Goal: Information Seeking & Learning: Learn about a topic

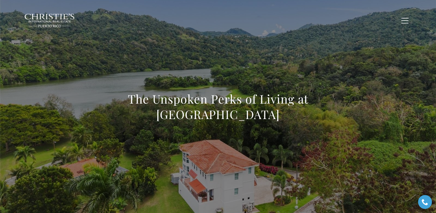
drag, startPoint x: 100, startPoint y: 99, endPoint x: 275, endPoint y: 122, distance: 176.9
click at [275, 122] on div "The Unspoken Perks of Living at [GEOGRAPHIC_DATA]" at bounding box center [218, 110] width 243 height 38
copy h1 "The Unspoken Perks of Living at [GEOGRAPHIC_DATA]"
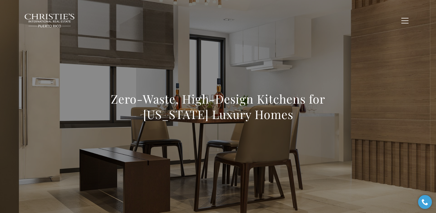
drag, startPoint x: 122, startPoint y: 96, endPoint x: 304, endPoint y: 112, distance: 182.5
click at [304, 112] on h1 "Zero-Waste, High-Design Kitchens for [US_STATE] Luxury Homes" at bounding box center [218, 106] width 243 height 31
copy h1 "Zero-Waste, High-Design Kitchens for [US_STATE] Luxury Homes"
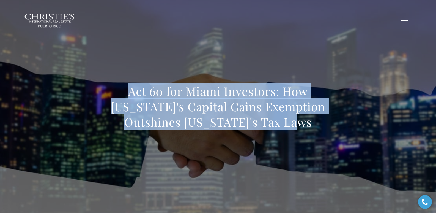
drag, startPoint x: 106, startPoint y: 91, endPoint x: 293, endPoint y: 127, distance: 190.5
click at [293, 127] on h1 "Act 60 for Miami Investors: How [US_STATE]'s Capital Gains Exemption Outshines …" at bounding box center [218, 106] width 243 height 46
copy h1 "Act 60 for Miami Investors: How [US_STATE]'s Capital Gains Exemption Outshines …"
